Goal: Find specific page/section: Find specific page/section

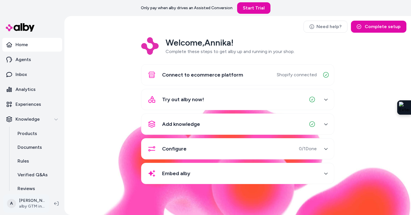
click at [23, 207] on html "Only pay when [PERSON_NAME] drives an Assisted Conversion Start Trial Home Agen…" at bounding box center [205, 107] width 411 height 215
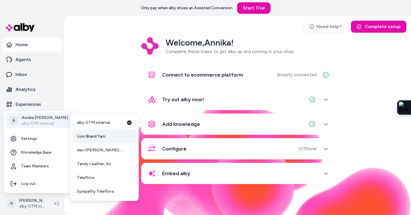
click at [102, 138] on span "Lion Brand Yarn" at bounding box center [91, 137] width 28 height 6
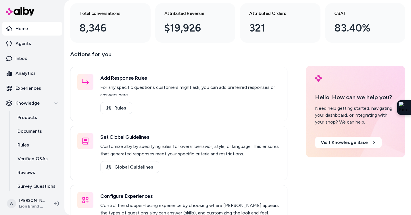
scroll to position [47, 0]
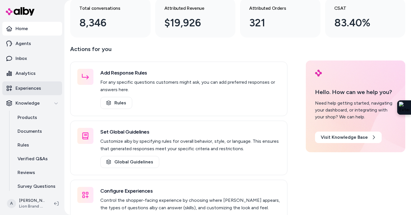
click at [36, 89] on p "Experiences" at bounding box center [29, 88] width 26 height 7
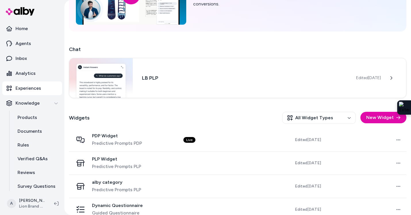
scroll to position [76, 0]
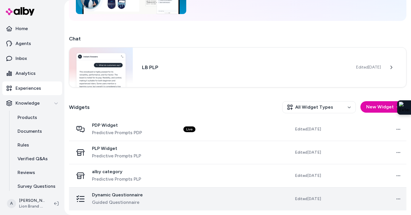
click at [111, 201] on span "Guided Questionnaire" at bounding box center [117, 202] width 51 height 7
